Goal: Task Accomplishment & Management: Manage account settings

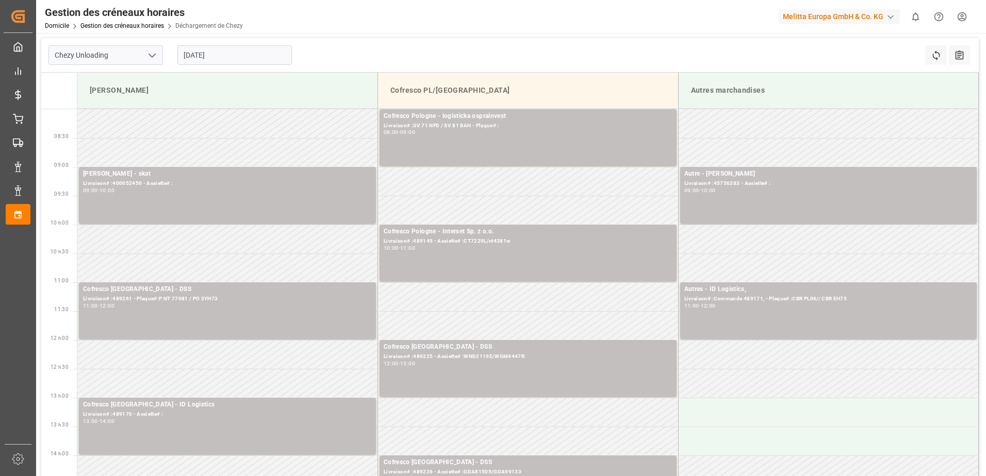
scroll to position [103, 0]
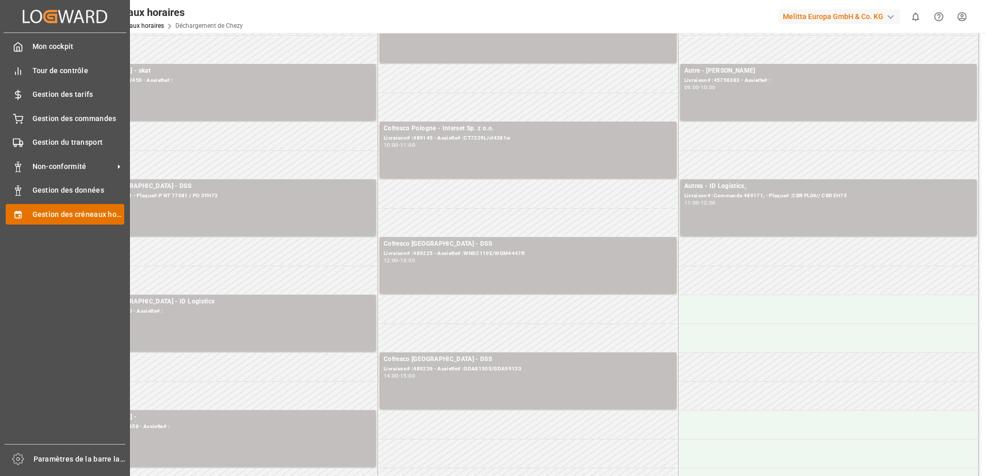
click at [50, 214] on span "Gestion des créneaux horaires" at bounding box center [78, 214] width 92 height 11
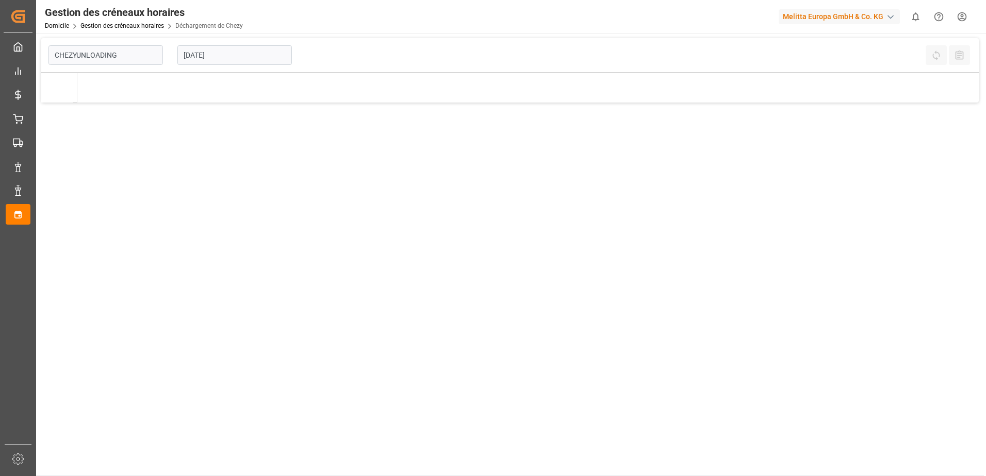
type input "Chezy Unloading"
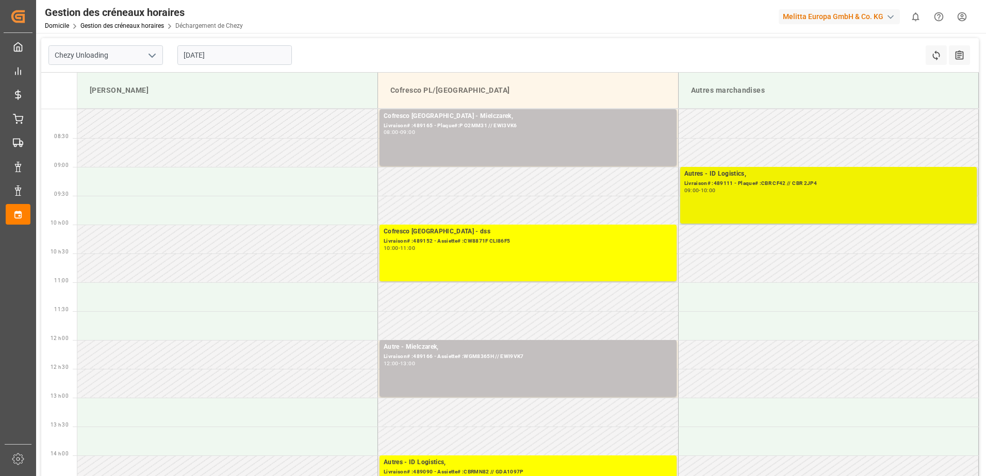
click at [830, 200] on div "Autres - ID Logistics, Livraison# :489111 - Plaque# :CBR CF42 // CBR 2JP4 09:00…" at bounding box center [828, 195] width 289 height 53
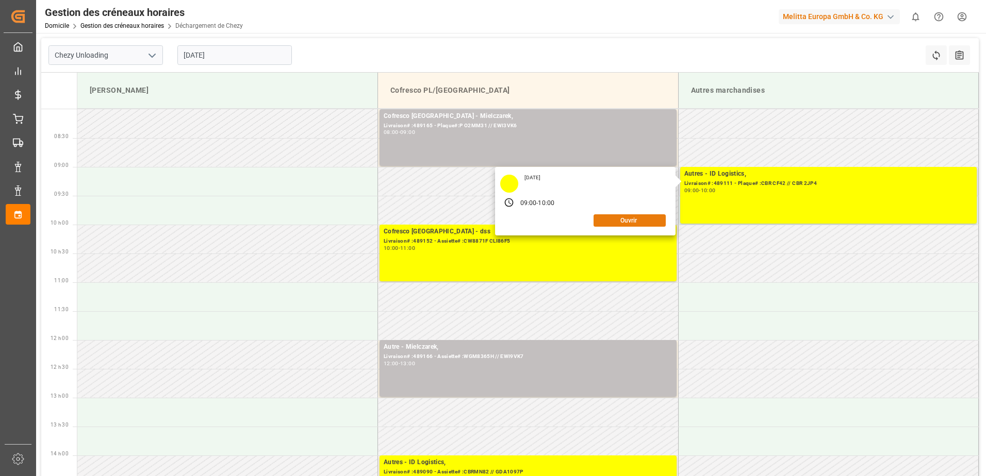
click at [638, 219] on button "Ouvrir" at bounding box center [629, 220] width 72 height 12
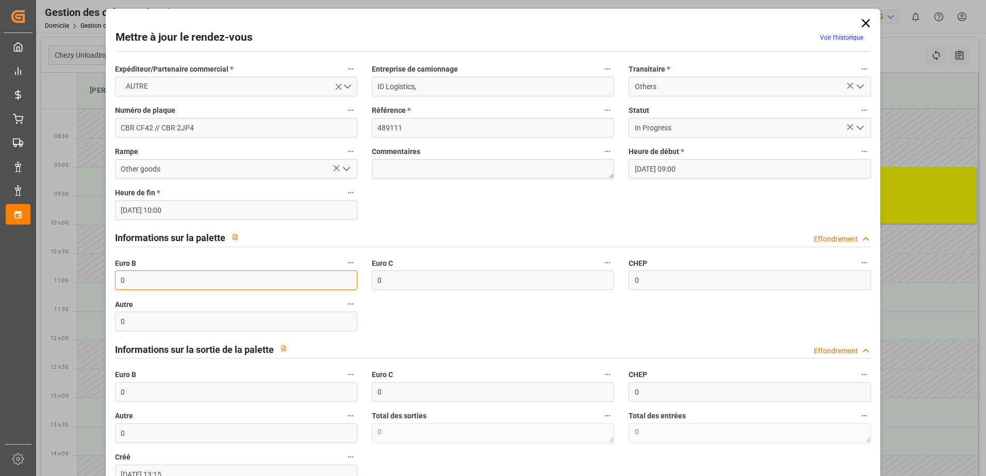
click at [155, 281] on input "0" at bounding box center [236, 281] width 242 height 20
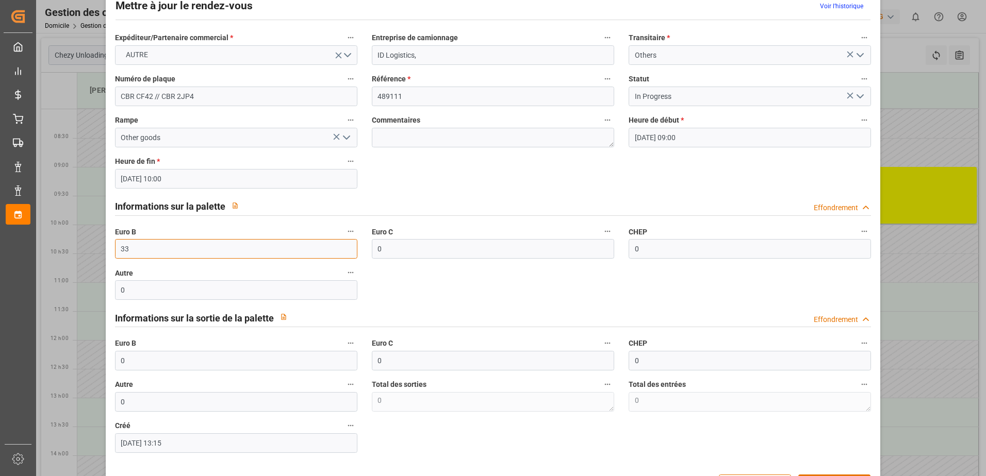
scroll to position [68, 0]
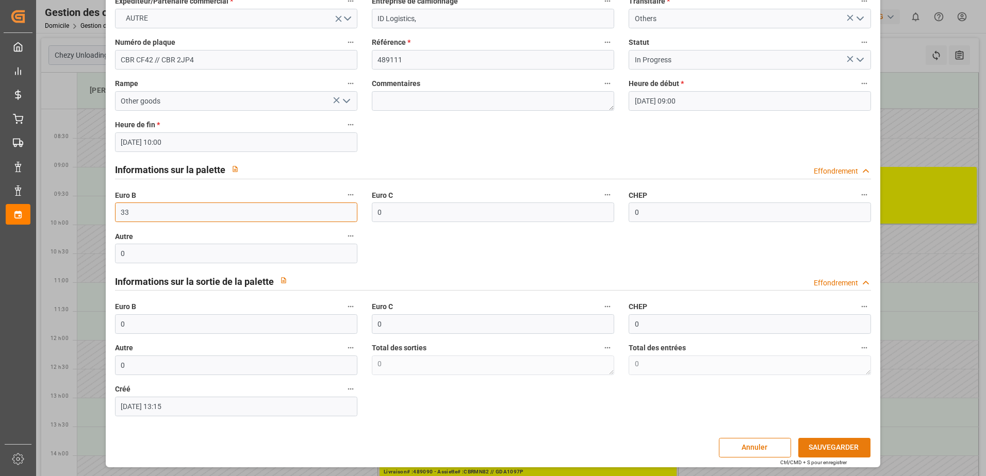
type input "33"
click at [807, 449] on button "SAUVEGARDER" at bounding box center [834, 448] width 72 height 20
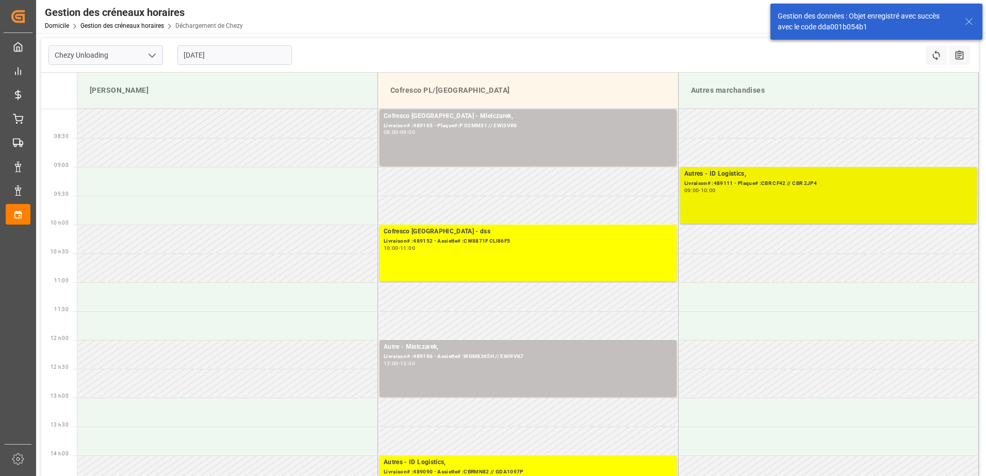
click at [833, 202] on div "Autres - ID Logistics, Livraison# :489111 - Plaque# :CBR CF42 // CBR 2JP4 09:00…" at bounding box center [828, 195] width 289 height 53
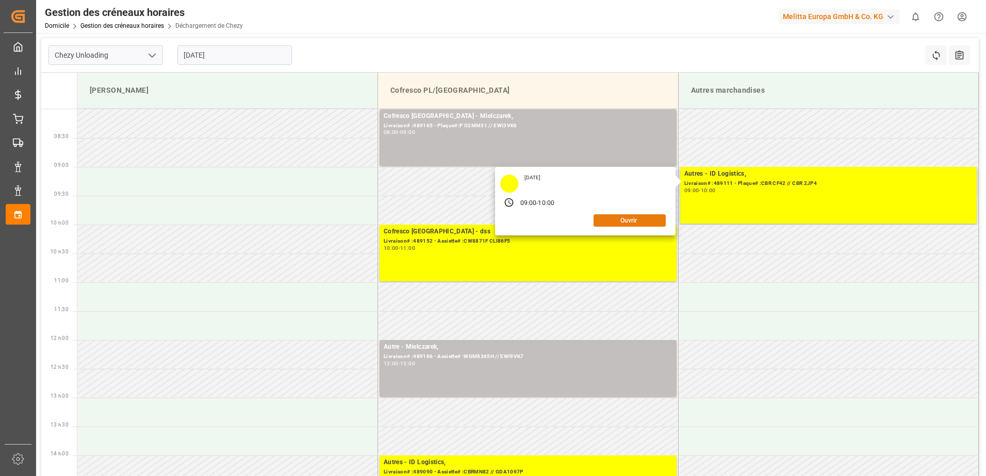
click at [616, 215] on button "Ouvrir" at bounding box center [629, 220] width 72 height 12
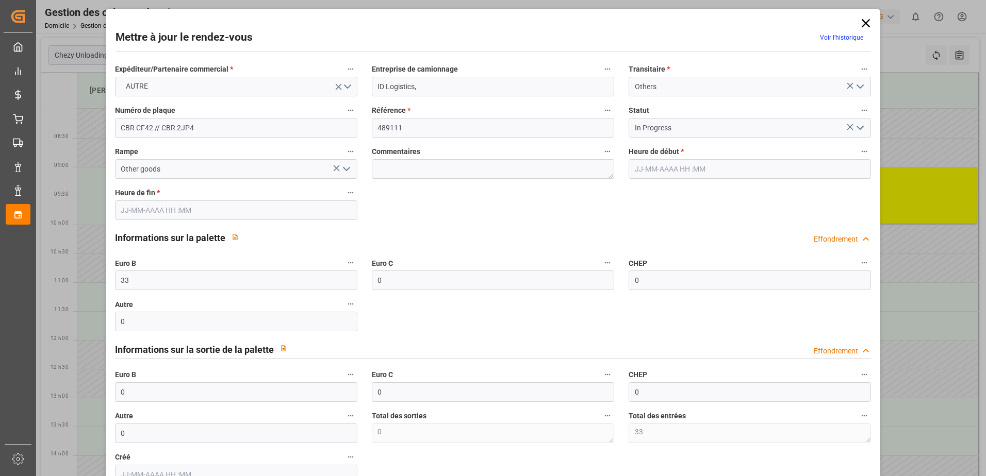
type input "[DATE] 09:00"
type input "[DATE] 10:00"
type input "[DATE] 13:15"
click at [860, 128] on icon "Ouvrir le menu" at bounding box center [860, 128] width 12 height 12
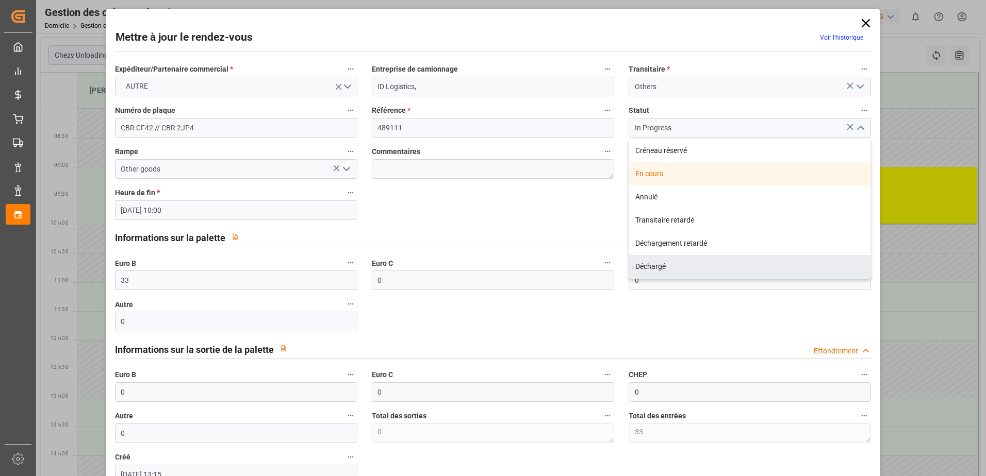
click at [652, 264] on div "Déchargé" at bounding box center [749, 266] width 241 height 23
type input "Unloaded"
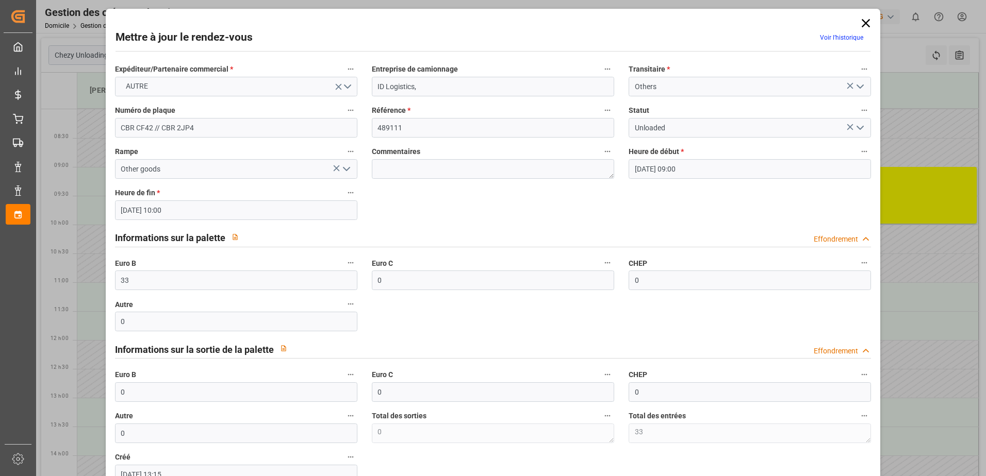
click at [864, 18] on icon at bounding box center [865, 23] width 14 height 14
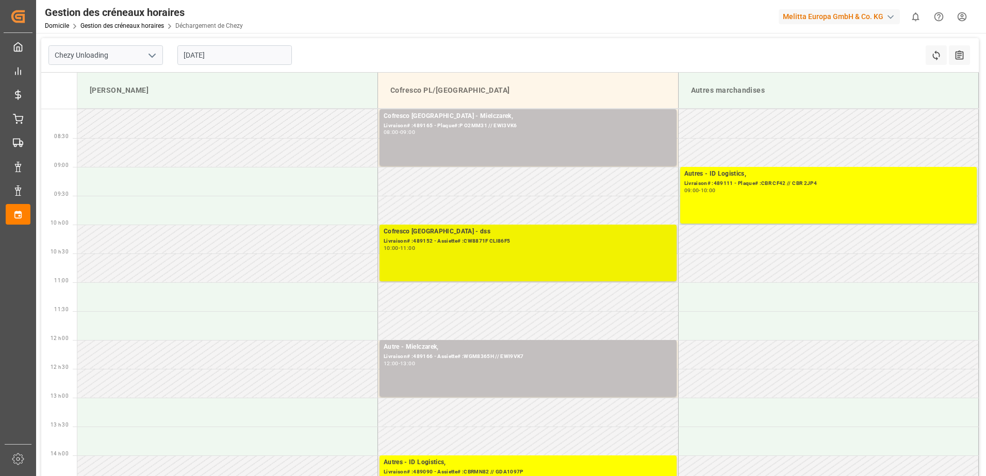
click at [562, 257] on div "Cofresco Pologne - dss Livraison# :489152 - Assiette# :CW8871F CLI86F5 10:00 - …" at bounding box center [528, 253] width 289 height 53
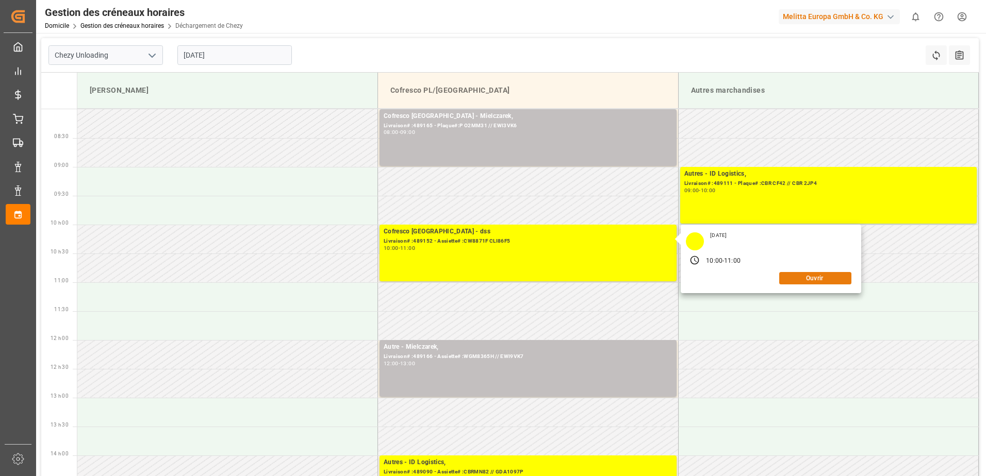
click at [798, 279] on button "Ouvrir" at bounding box center [815, 278] width 72 height 12
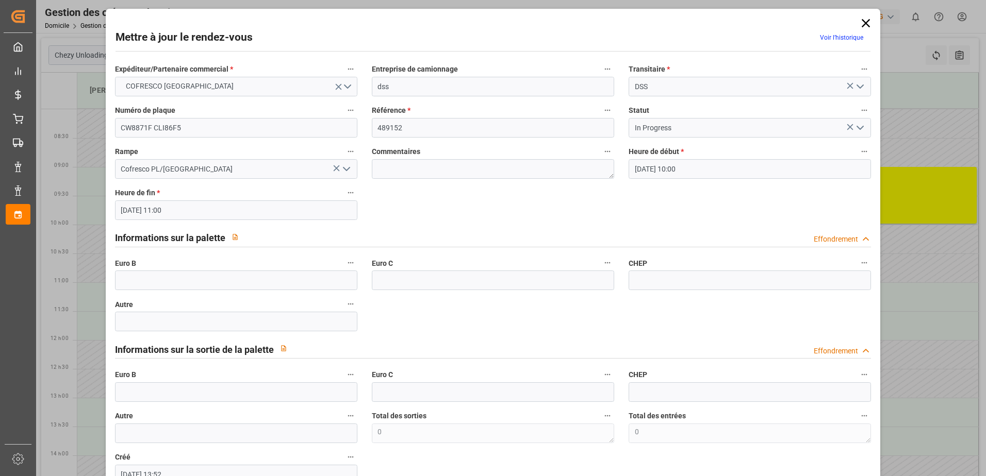
click at [858, 124] on icon "Ouvrir le menu" at bounding box center [860, 128] width 12 height 12
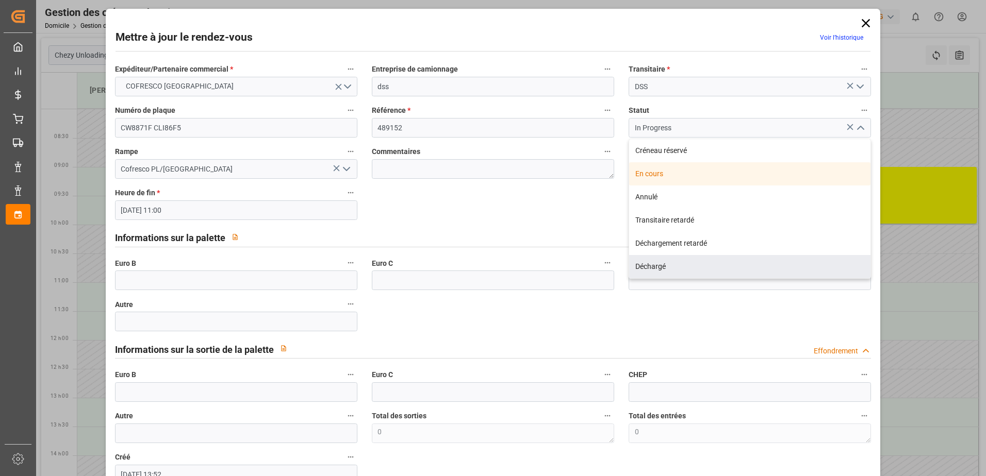
click at [654, 267] on div "Déchargé" at bounding box center [749, 266] width 241 height 23
type input "Unloaded"
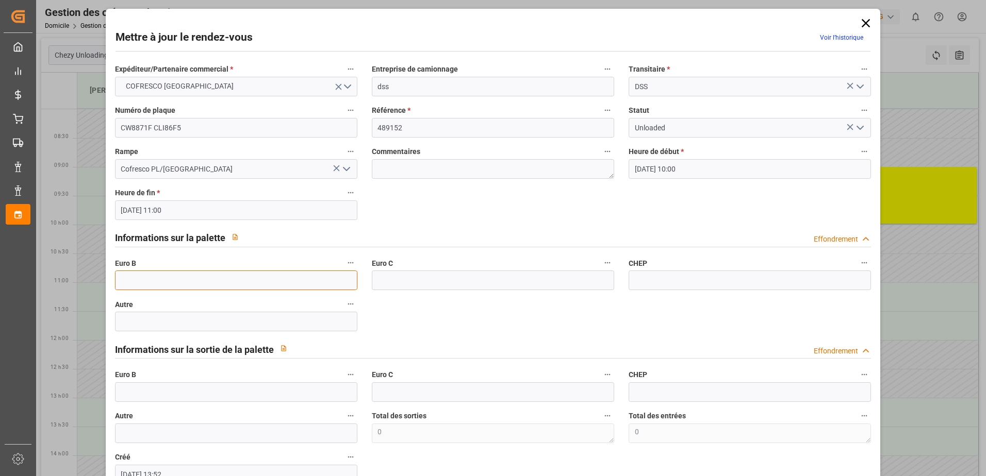
click at [193, 282] on input "text" at bounding box center [236, 281] width 242 height 20
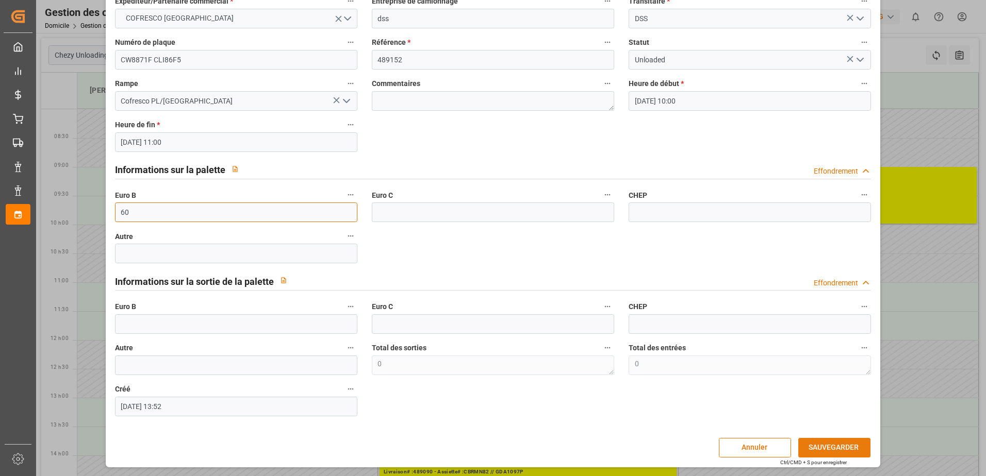
type input "60"
click at [811, 450] on button "SAUVEGARDER" at bounding box center [834, 448] width 72 height 20
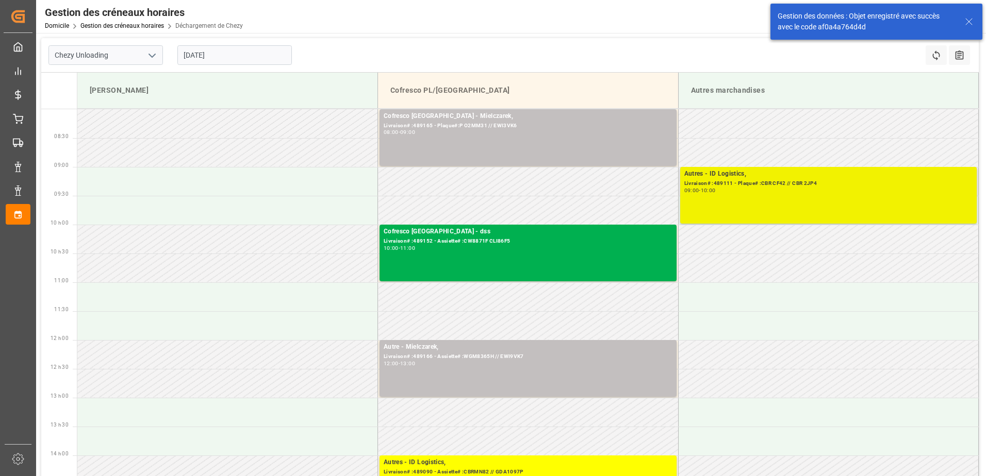
click at [784, 195] on div "Autres - ID Logistics, Livraison# :489111 - Plaque# :CBR CF42 // CBR 2JP4 09:00…" at bounding box center [828, 195] width 289 height 53
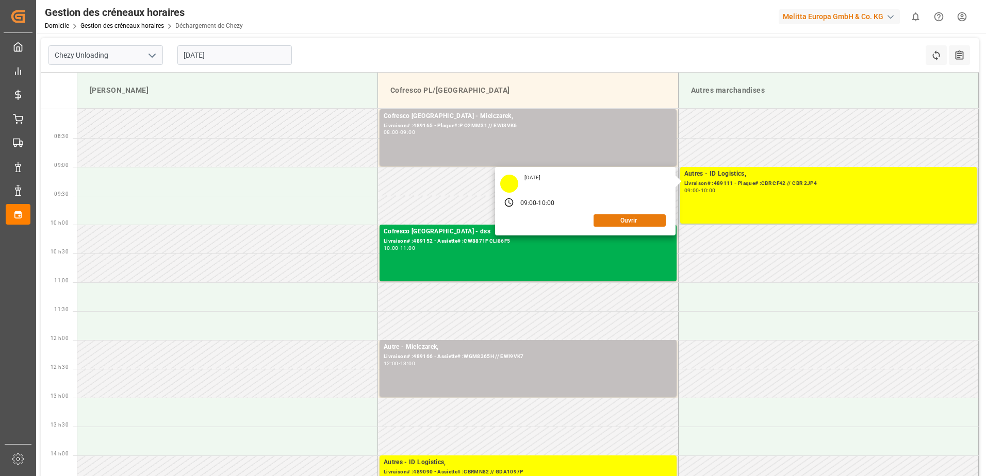
click at [622, 221] on button "Ouvrir" at bounding box center [629, 220] width 72 height 12
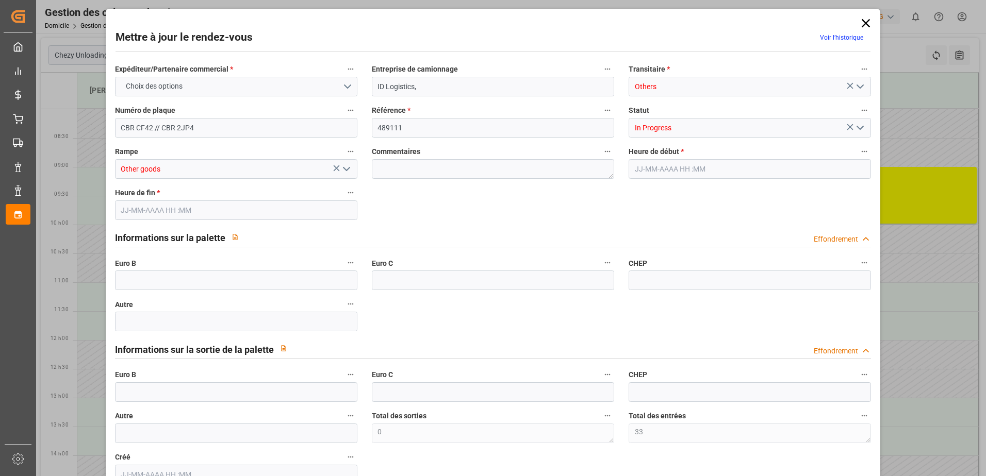
type input "33"
type input "0"
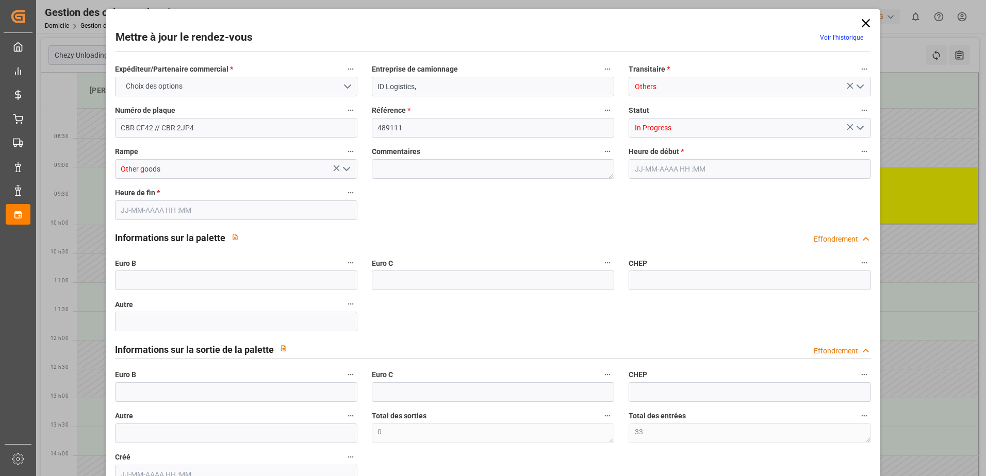
type input "0"
type input "[DATE] 09:00"
type input "[DATE] 10:00"
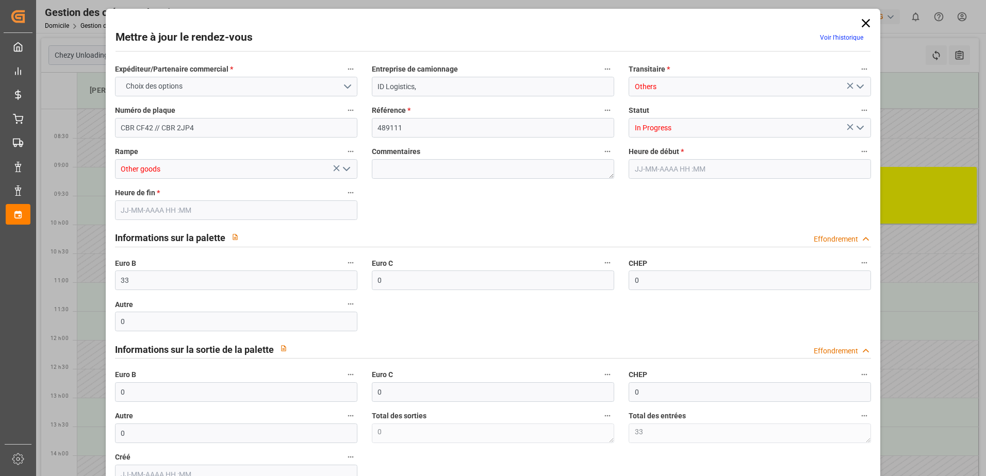
type input "[DATE] 13:15"
click at [857, 129] on polyline "Ouvrir le menu" at bounding box center [860, 127] width 6 height 3
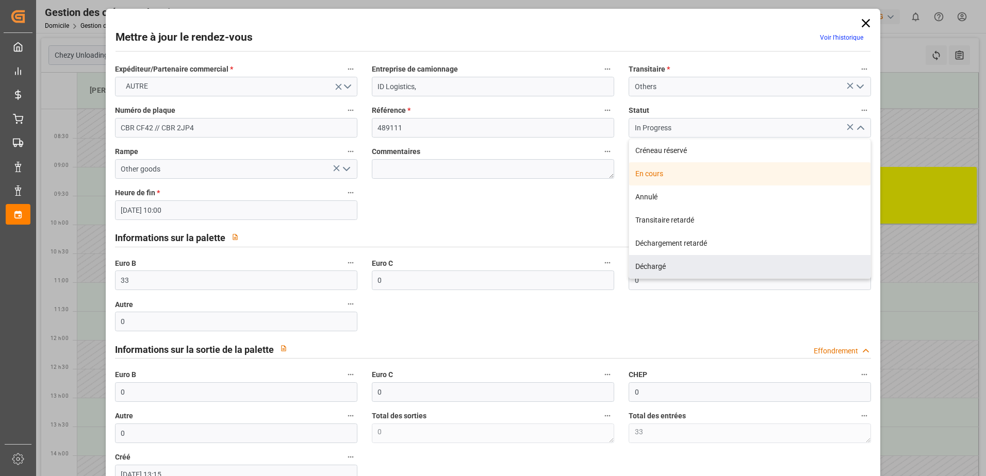
click at [652, 266] on div "Déchargé" at bounding box center [749, 266] width 241 height 23
type input "Unloaded"
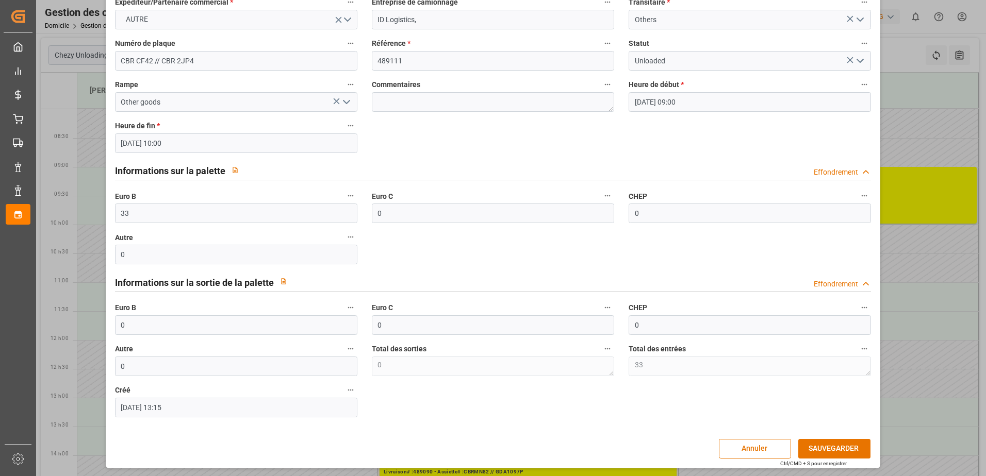
scroll to position [68, 0]
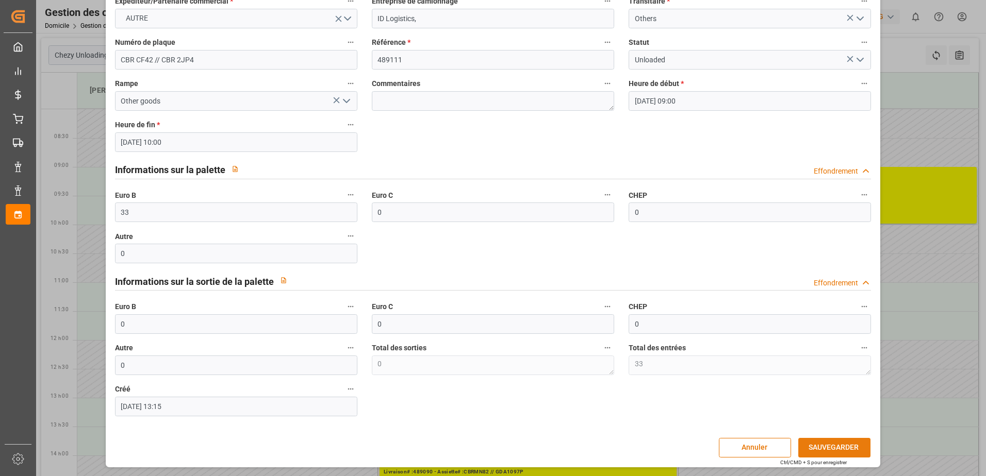
click at [815, 443] on button "SAUVEGARDER" at bounding box center [834, 448] width 72 height 20
